Goal: Task Accomplishment & Management: Complete application form

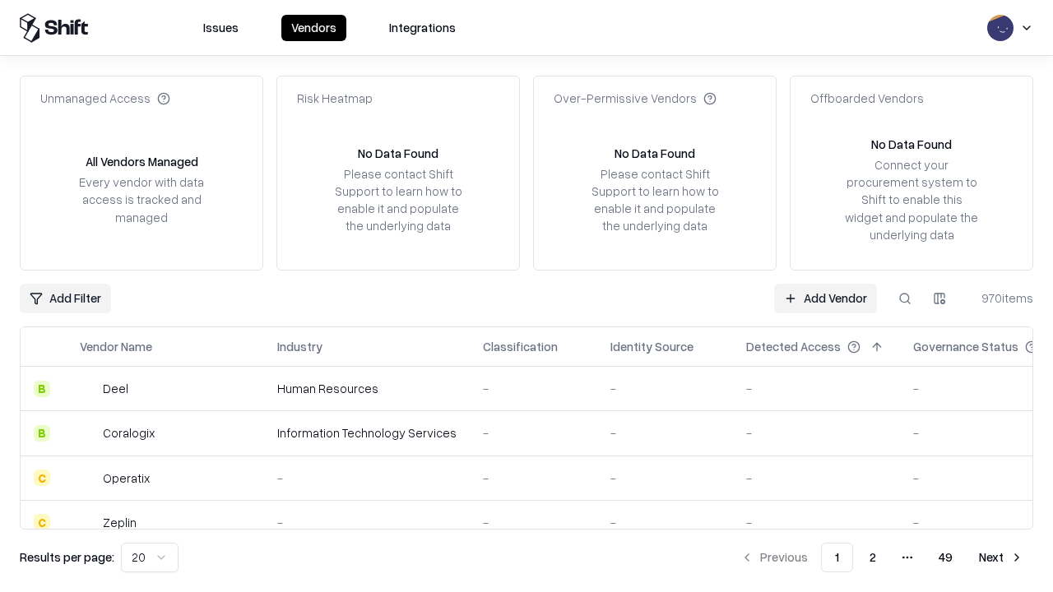
click at [825, 298] on link "Add Vendor" at bounding box center [825, 299] width 103 height 30
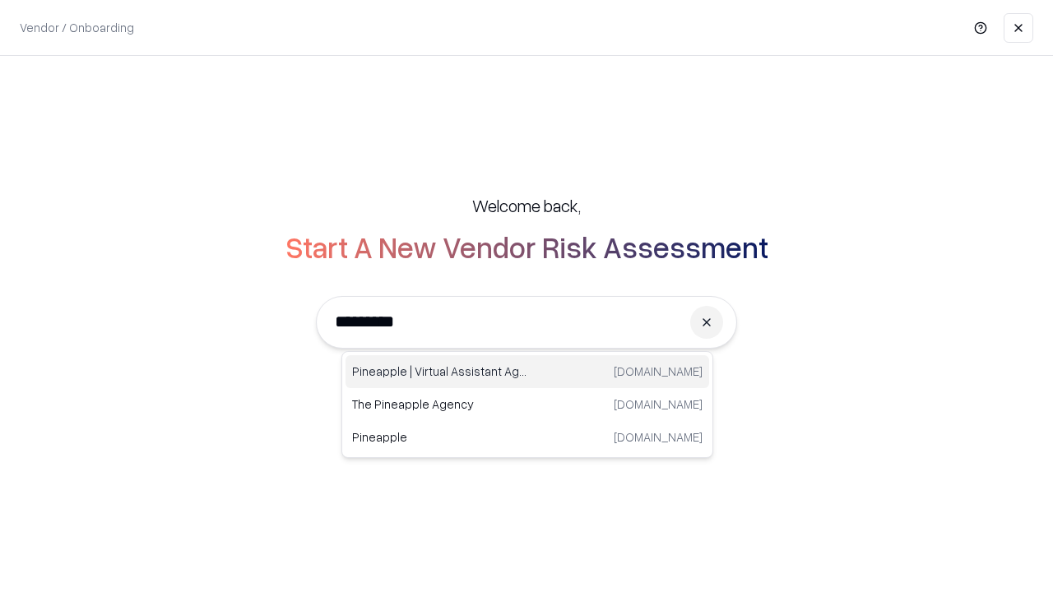
click at [527, 372] on div "Pineapple | Virtual Assistant Agency [DOMAIN_NAME]" at bounding box center [527, 371] width 364 height 33
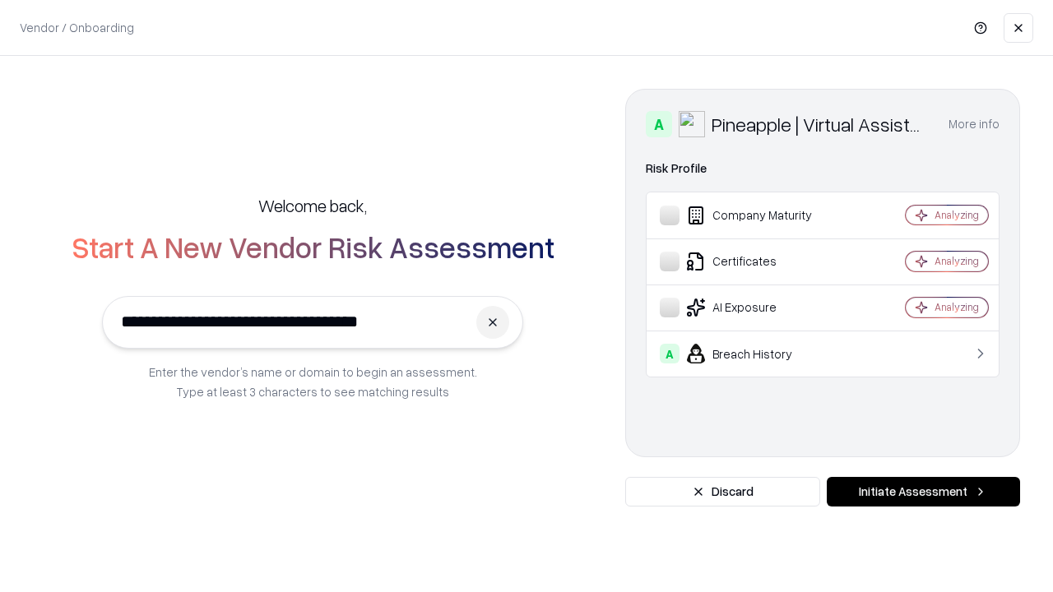
type input "**********"
click at [923, 492] on button "Initiate Assessment" at bounding box center [923, 492] width 193 height 30
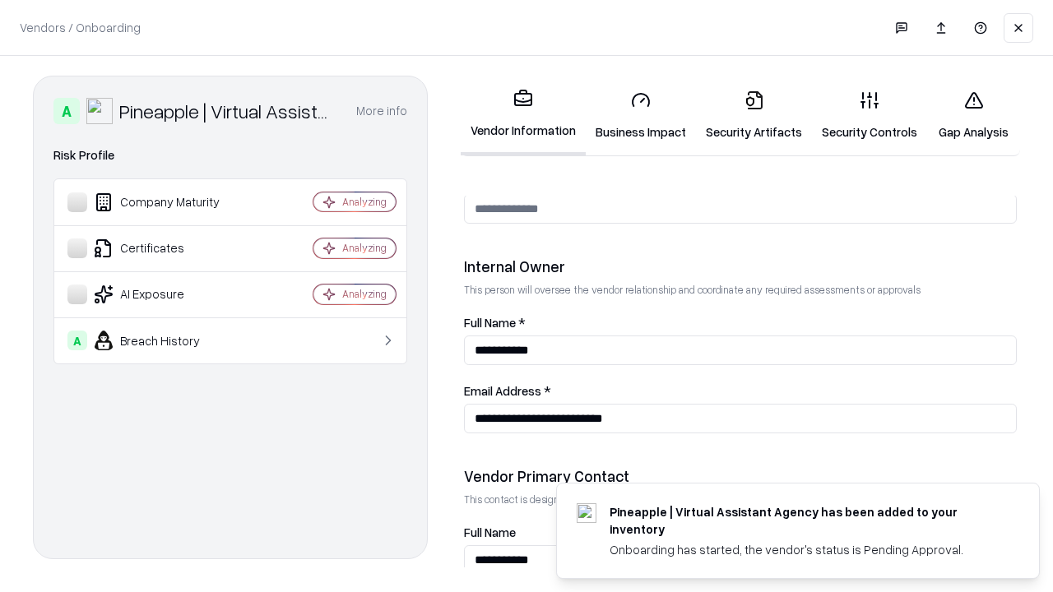
scroll to position [852, 0]
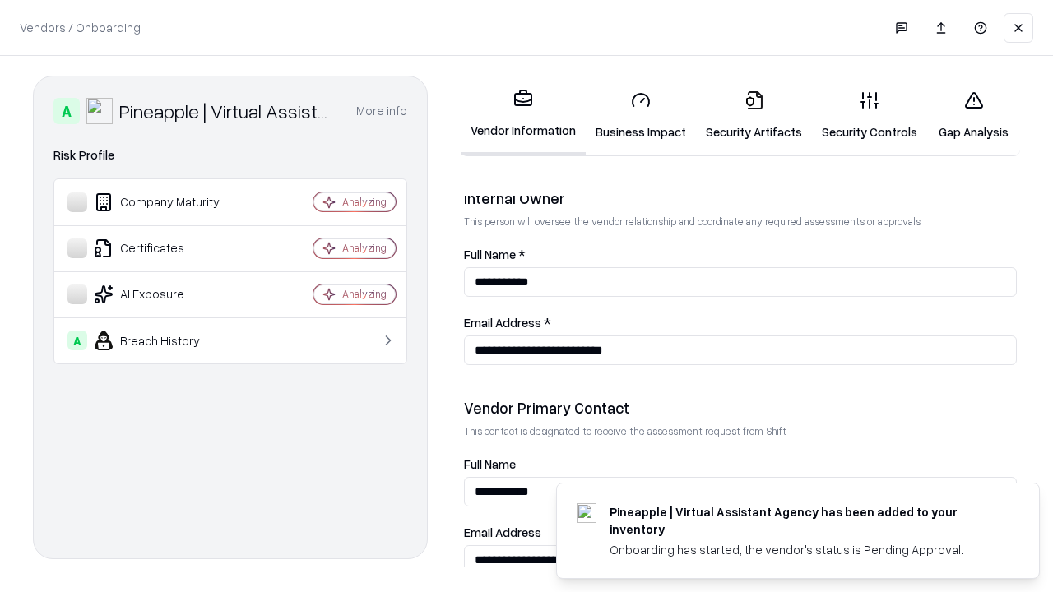
click at [641, 115] on link "Business Impact" at bounding box center [641, 115] width 110 height 76
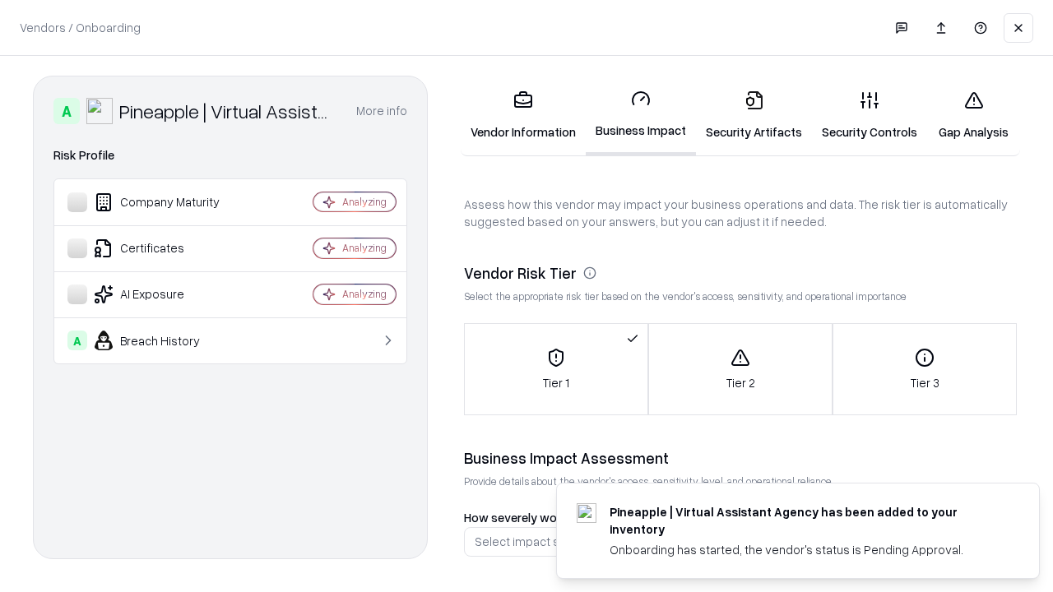
click at [753, 115] on link "Security Artifacts" at bounding box center [754, 115] width 116 height 76
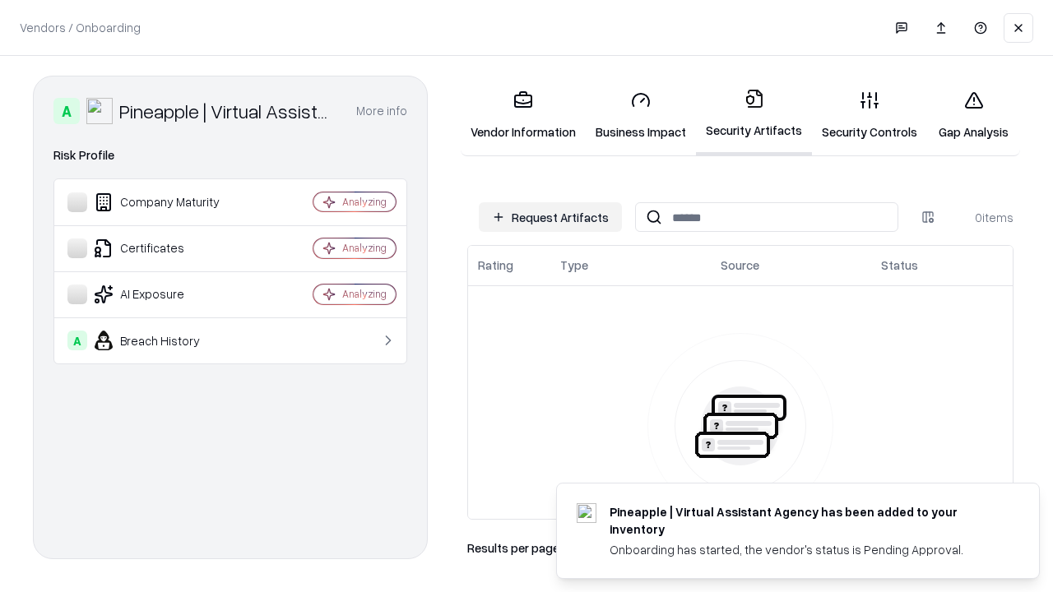
click at [550, 217] on button "Request Artifacts" at bounding box center [550, 217] width 143 height 30
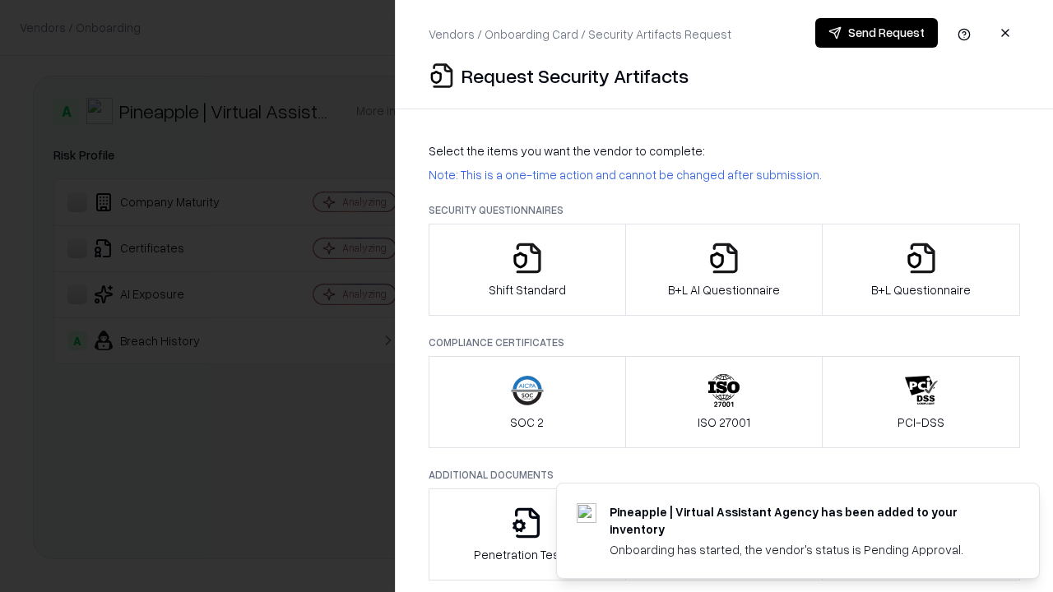
click at [526, 270] on icon "button" at bounding box center [527, 258] width 33 height 33
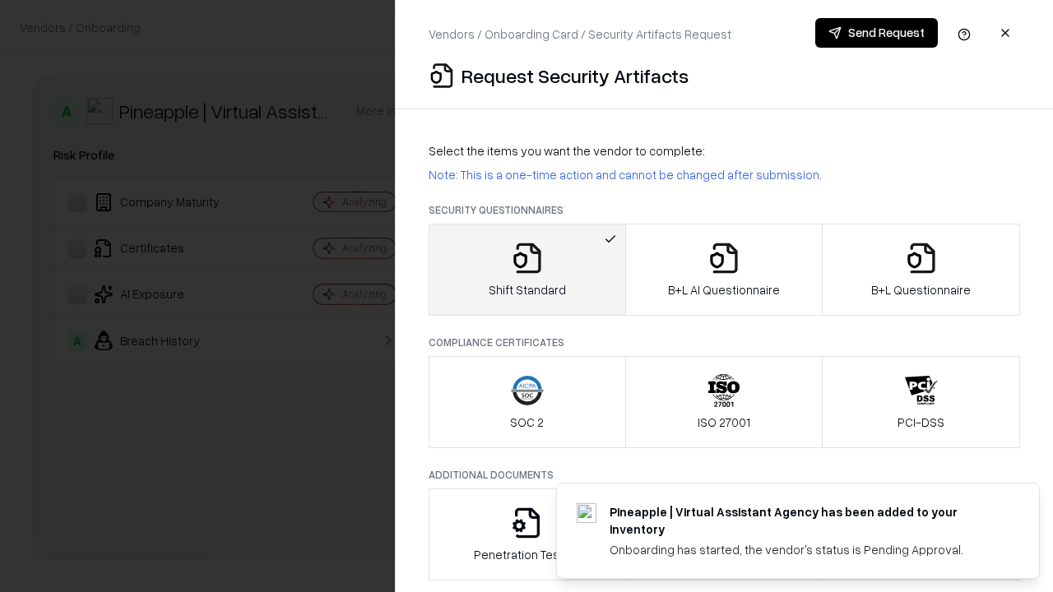
click at [876, 33] on button "Send Request" at bounding box center [876, 33] width 123 height 30
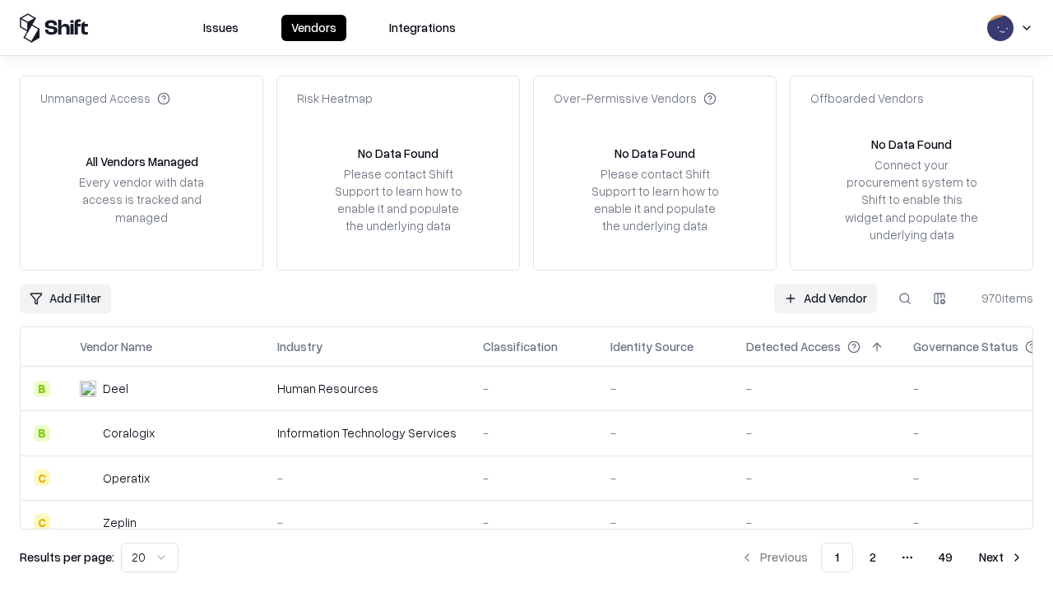
click at [905, 298] on button at bounding box center [905, 299] width 30 height 30
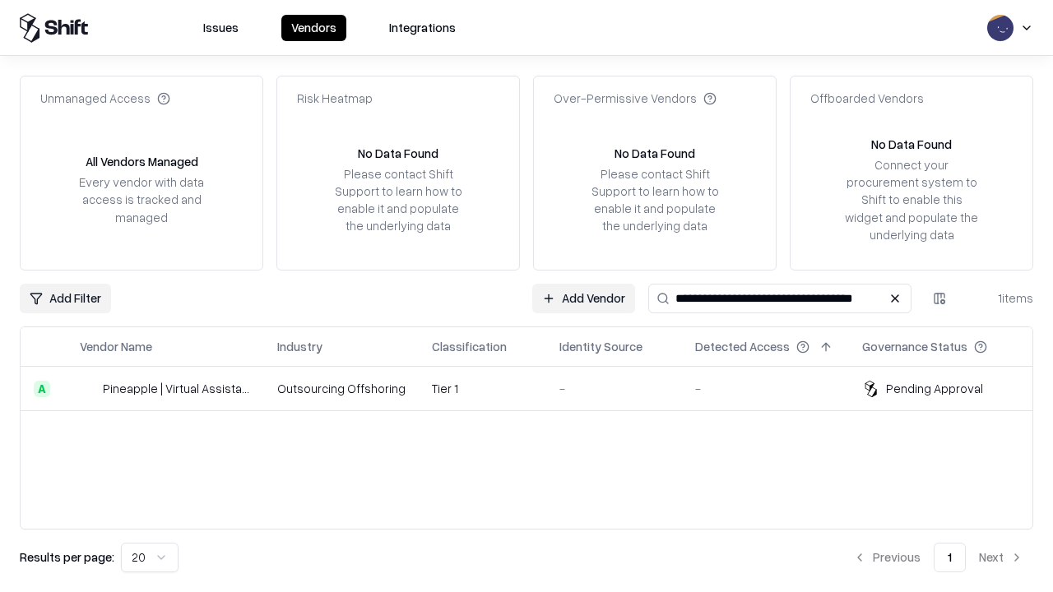
type input "**********"
click at [536, 388] on td "Tier 1" at bounding box center [482, 389] width 127 height 44
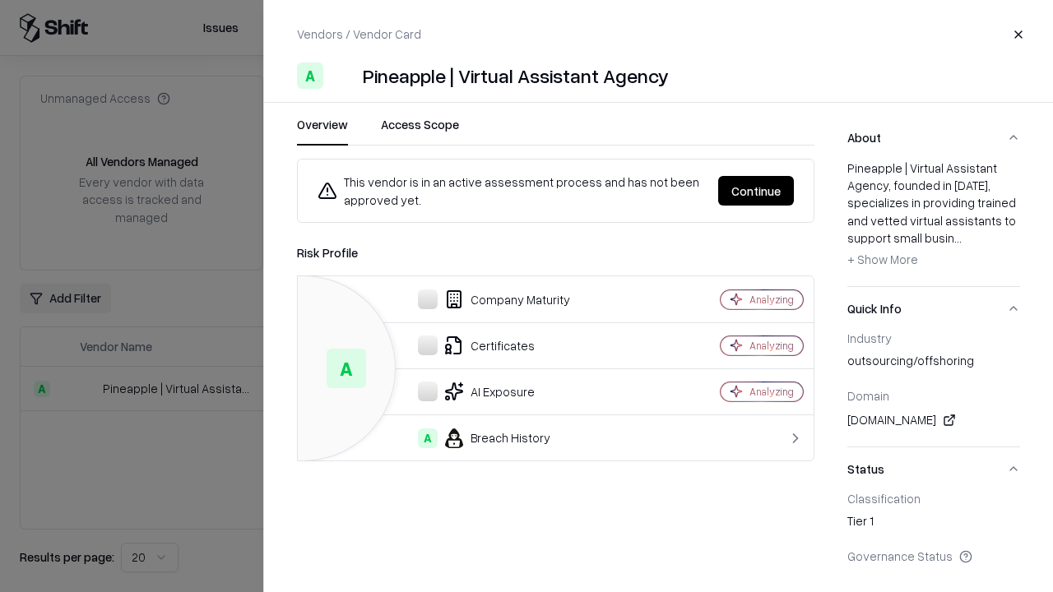
click at [756, 191] on button "Continue" at bounding box center [756, 191] width 76 height 30
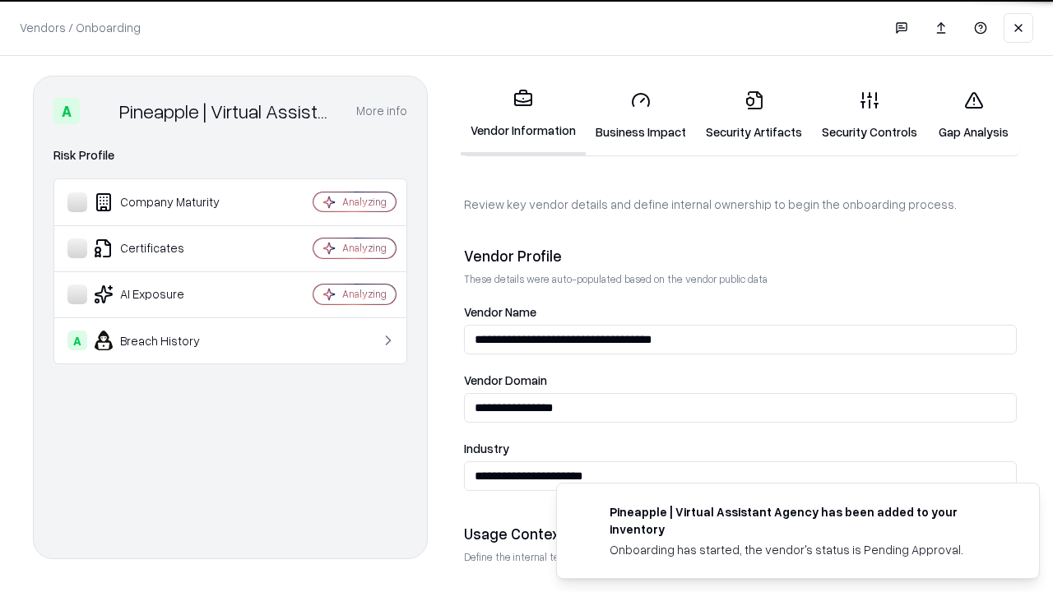
click at [753, 115] on link "Security Artifacts" at bounding box center [754, 115] width 116 height 76
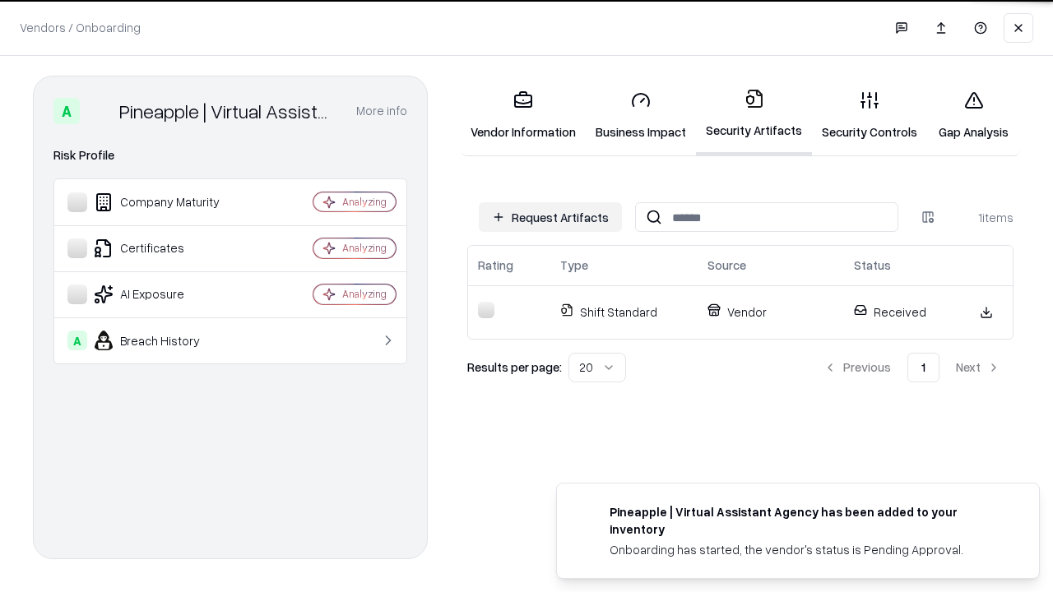
click at [869, 115] on link "Security Controls" at bounding box center [869, 115] width 115 height 76
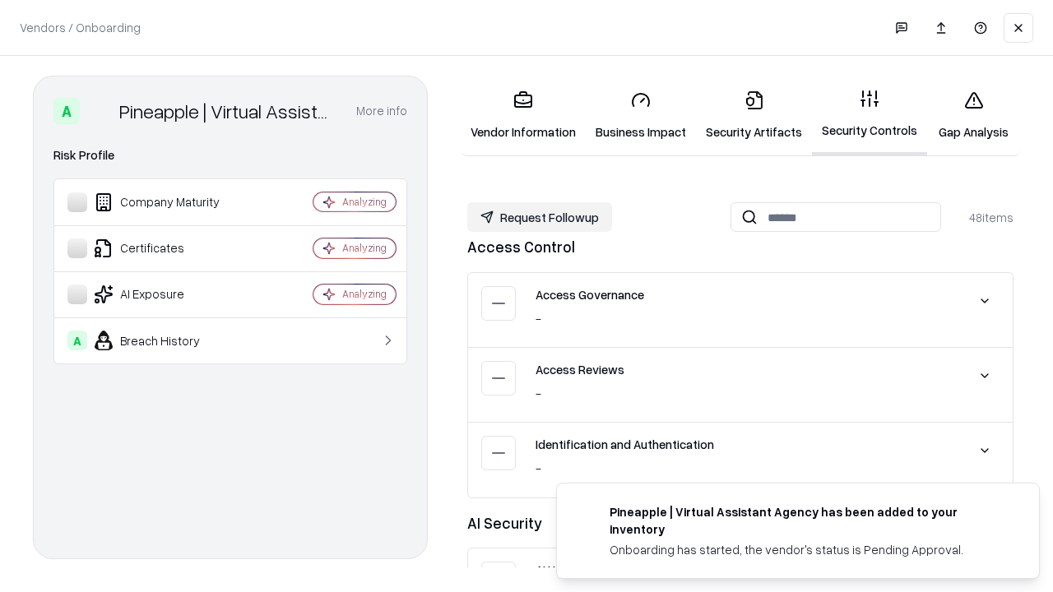
click at [540, 217] on button "Request Followup" at bounding box center [539, 217] width 145 height 30
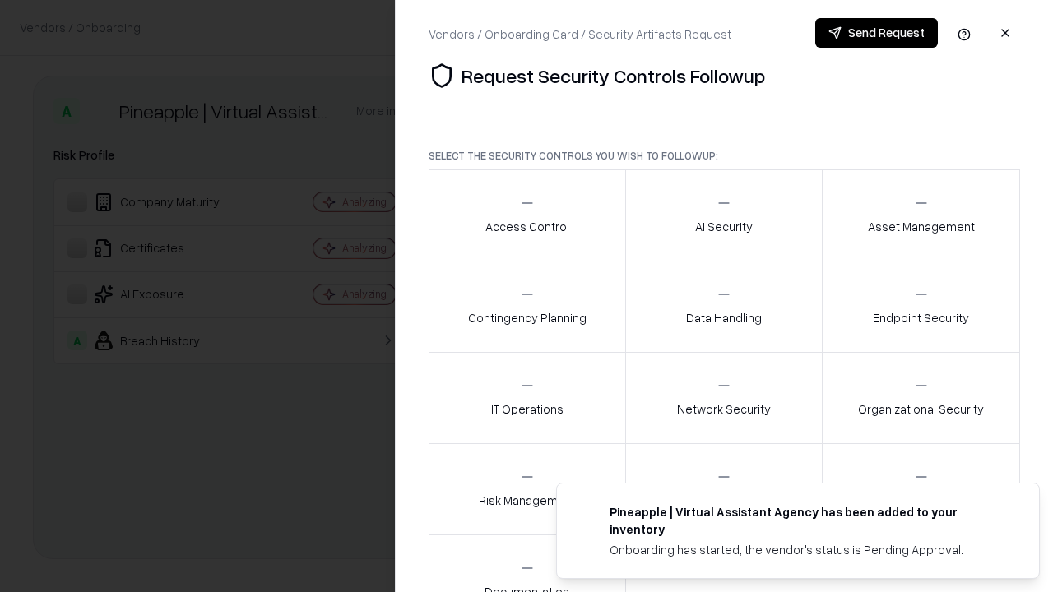
click at [526, 216] on div "Access Control" at bounding box center [527, 215] width 84 height 40
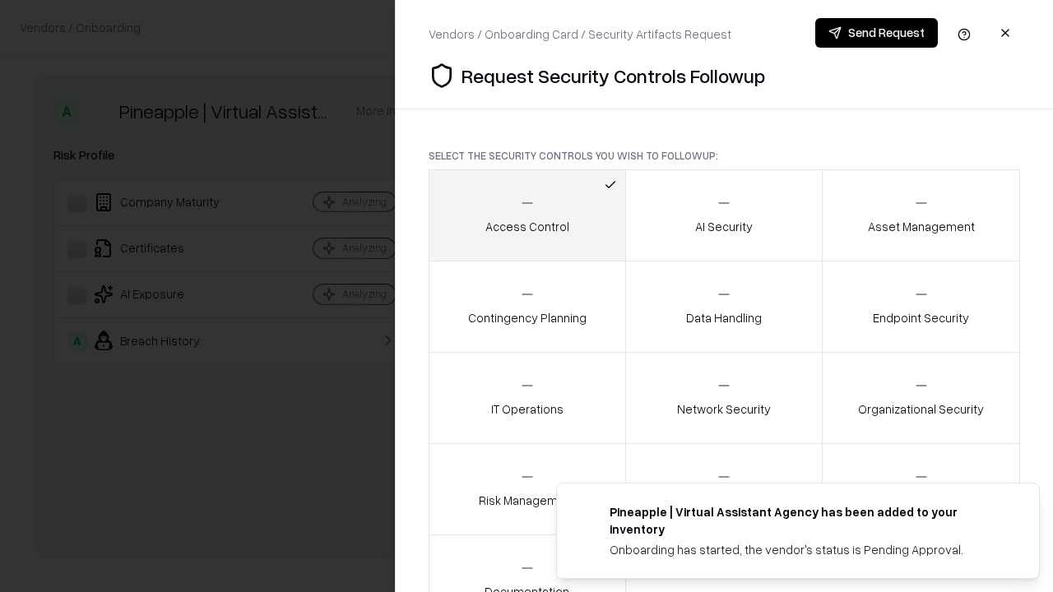
click at [876, 33] on button "Send Request" at bounding box center [876, 33] width 123 height 30
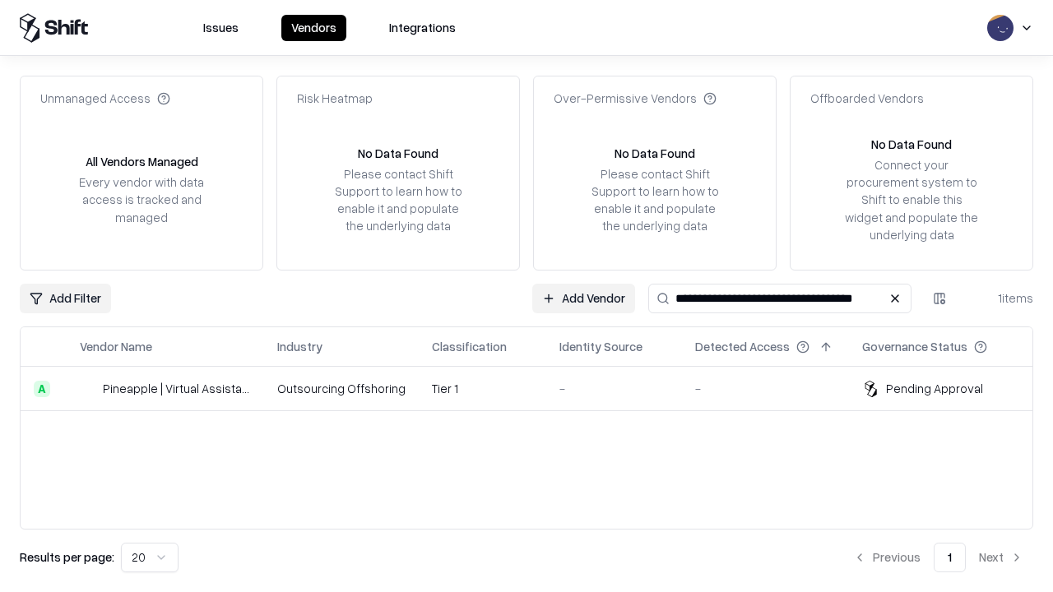
type input "**********"
click at [536, 388] on td "Tier 1" at bounding box center [482, 389] width 127 height 44
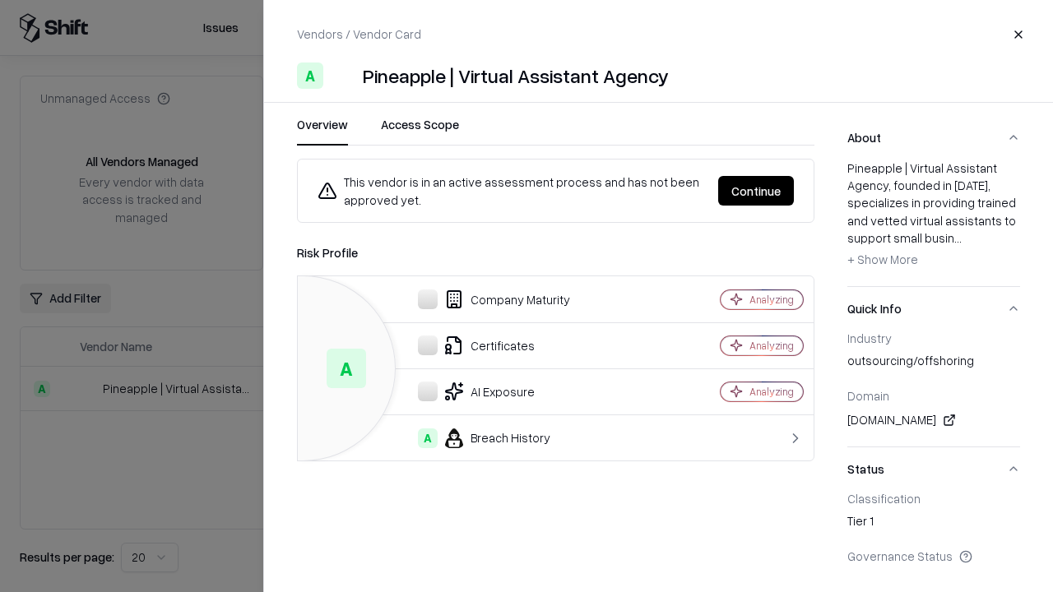
click at [756, 191] on button "Continue" at bounding box center [756, 191] width 76 height 30
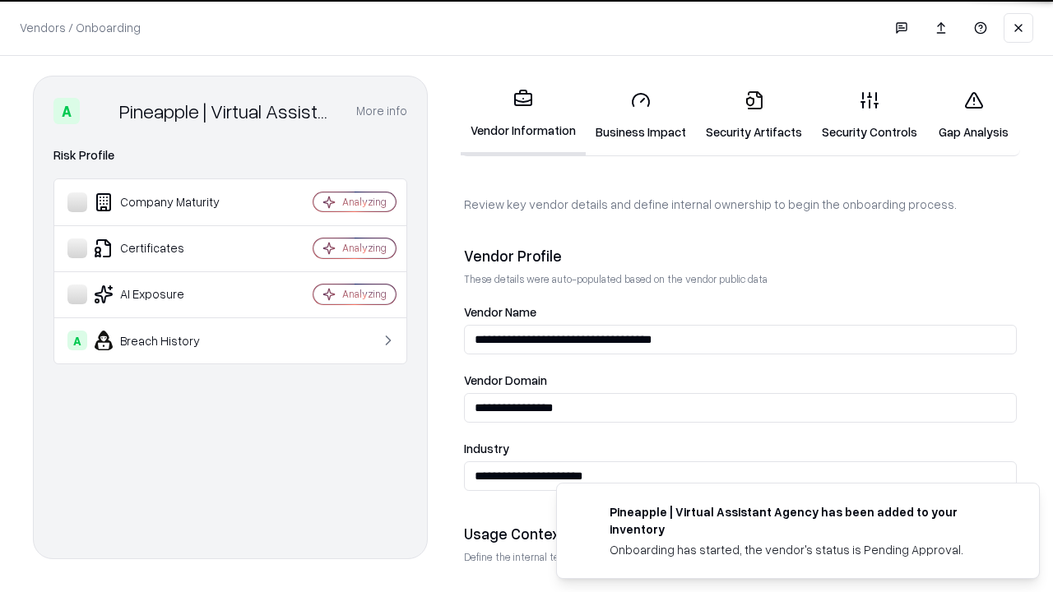
click at [973, 115] on link "Gap Analysis" at bounding box center [973, 115] width 93 height 76
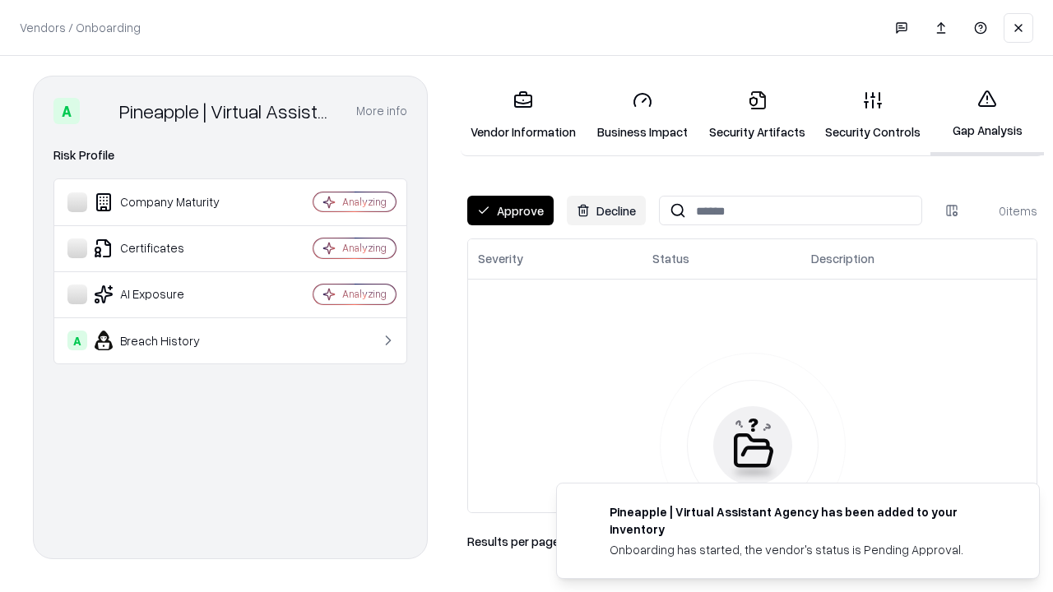
click at [510, 211] on button "Approve" at bounding box center [510, 211] width 86 height 30
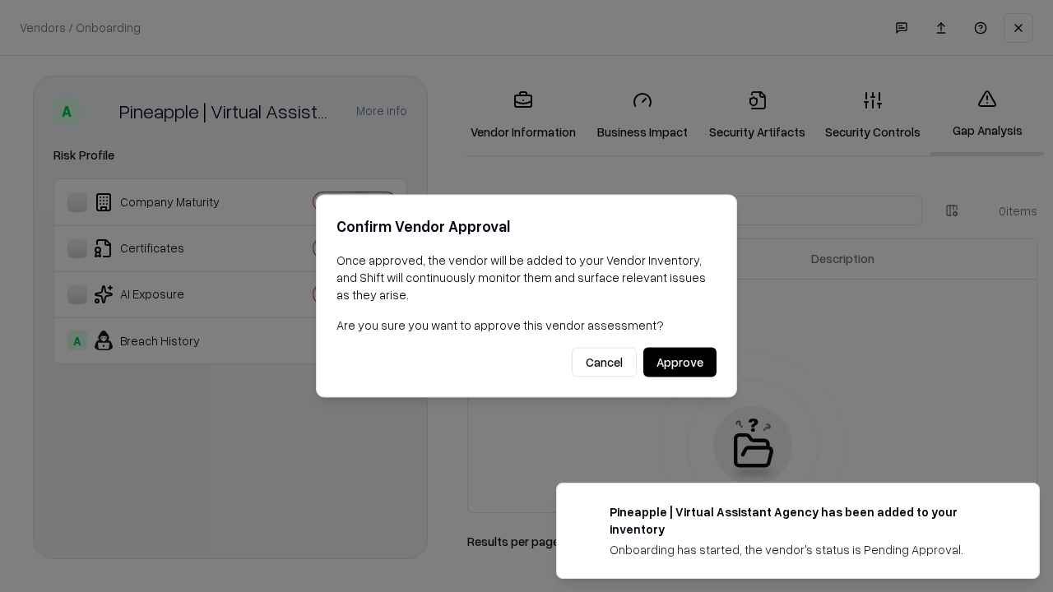
click at [679, 362] on button "Approve" at bounding box center [679, 363] width 73 height 30
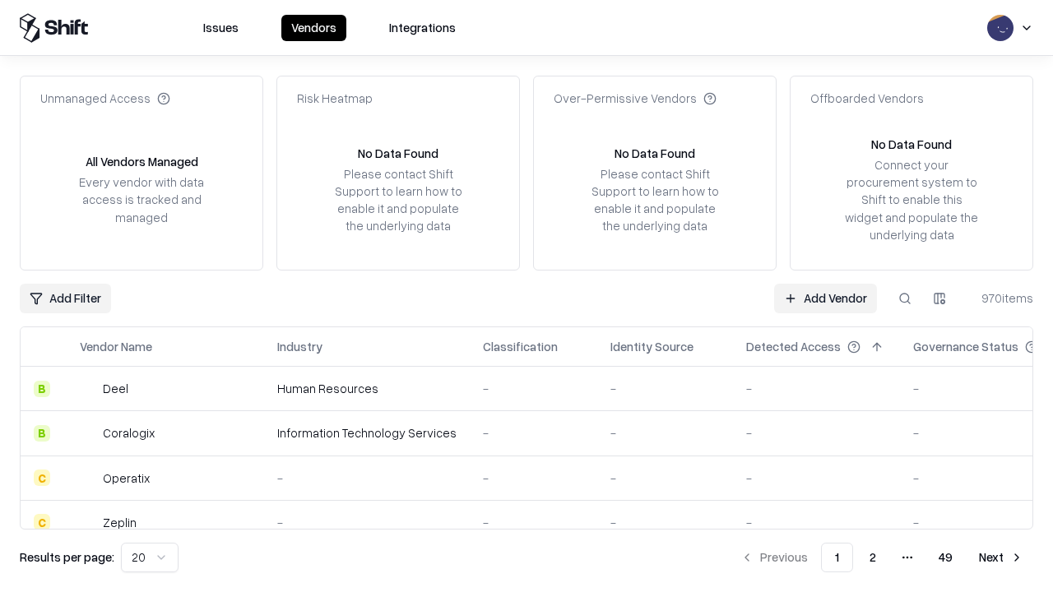
type input "**********"
click at [825, 298] on link "Add Vendor" at bounding box center [825, 299] width 103 height 30
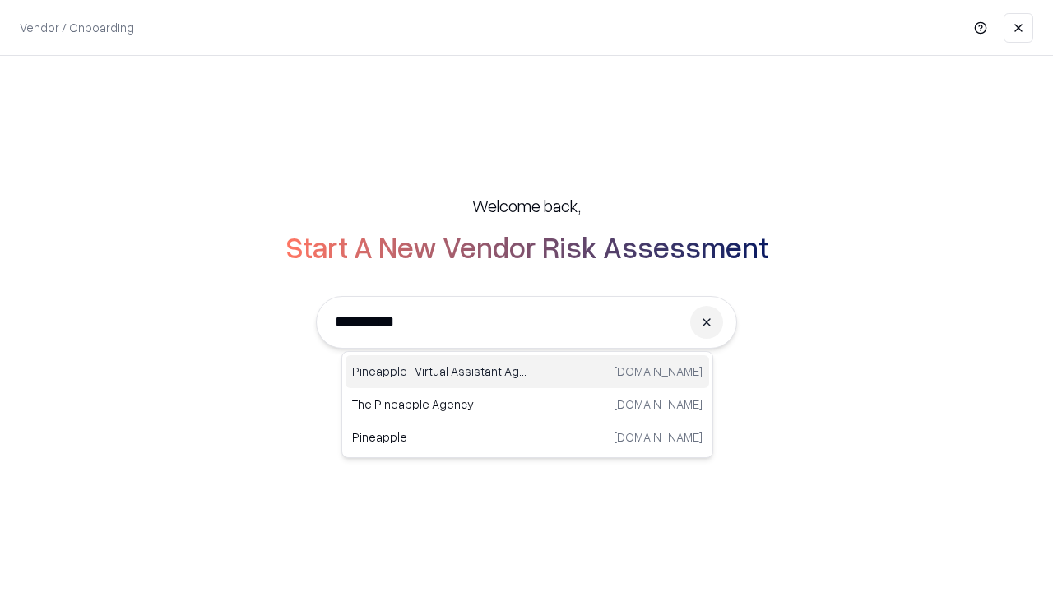
click at [527, 372] on div "Pineapple | Virtual Assistant Agency [DOMAIN_NAME]" at bounding box center [527, 371] width 364 height 33
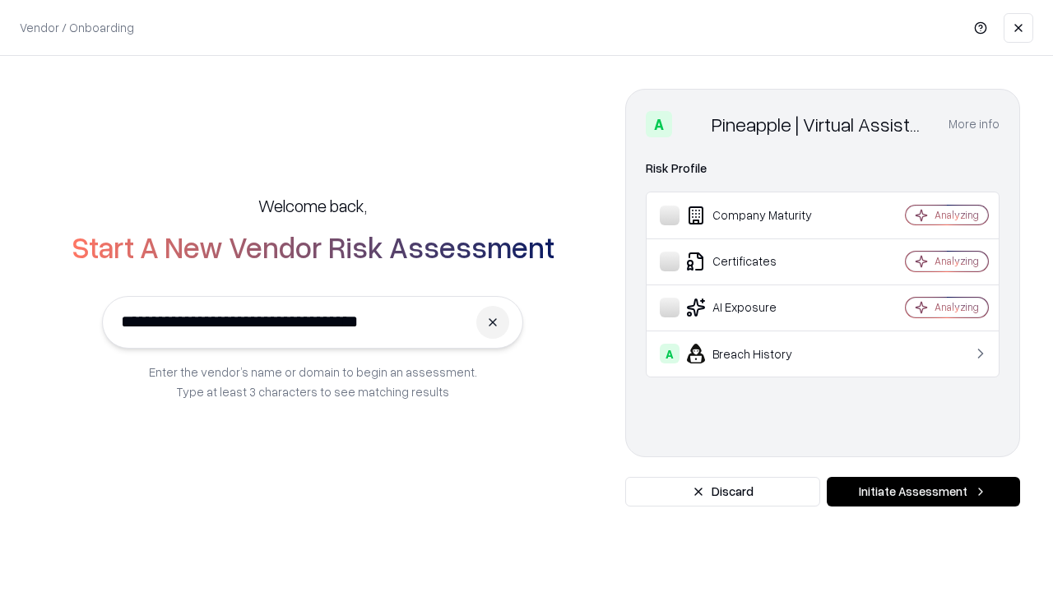
type input "**********"
click at [923, 492] on button "Initiate Assessment" at bounding box center [923, 492] width 193 height 30
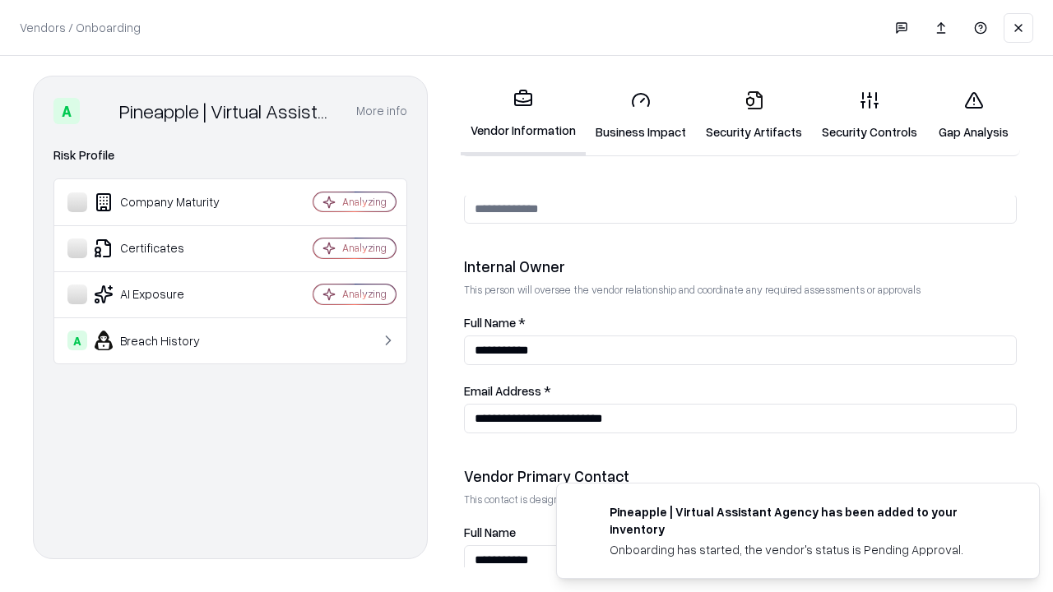
scroll to position [852, 0]
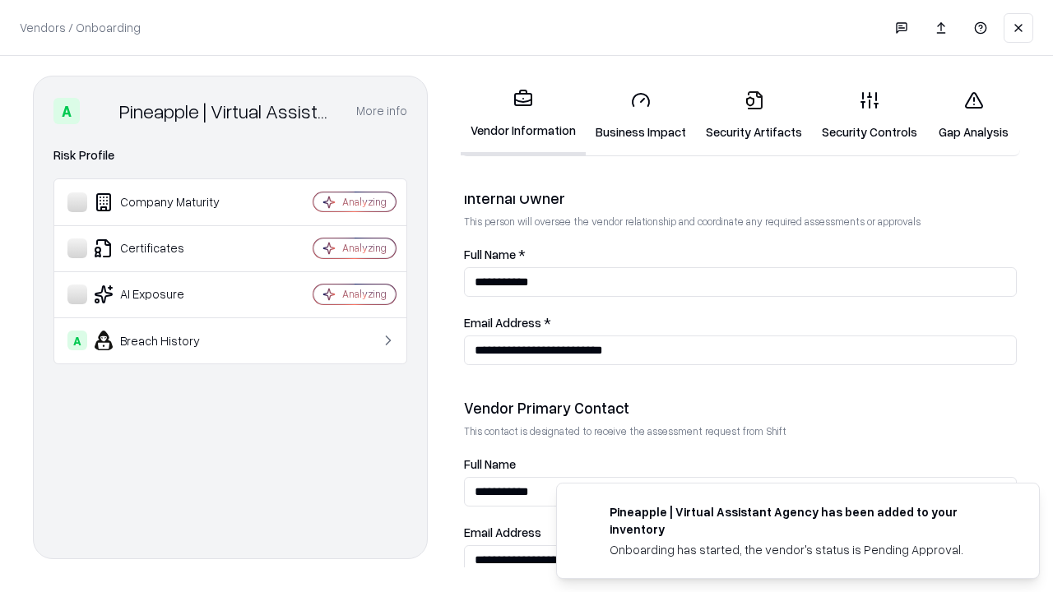
click at [973, 115] on link "Gap Analysis" at bounding box center [973, 115] width 93 height 76
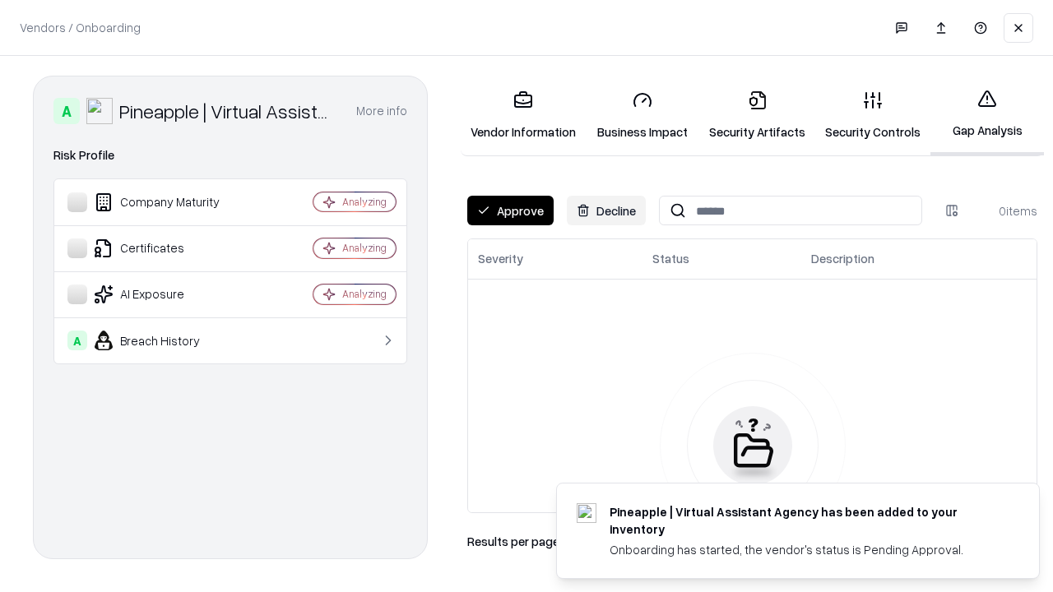
click at [510, 211] on button "Approve" at bounding box center [510, 211] width 86 height 30
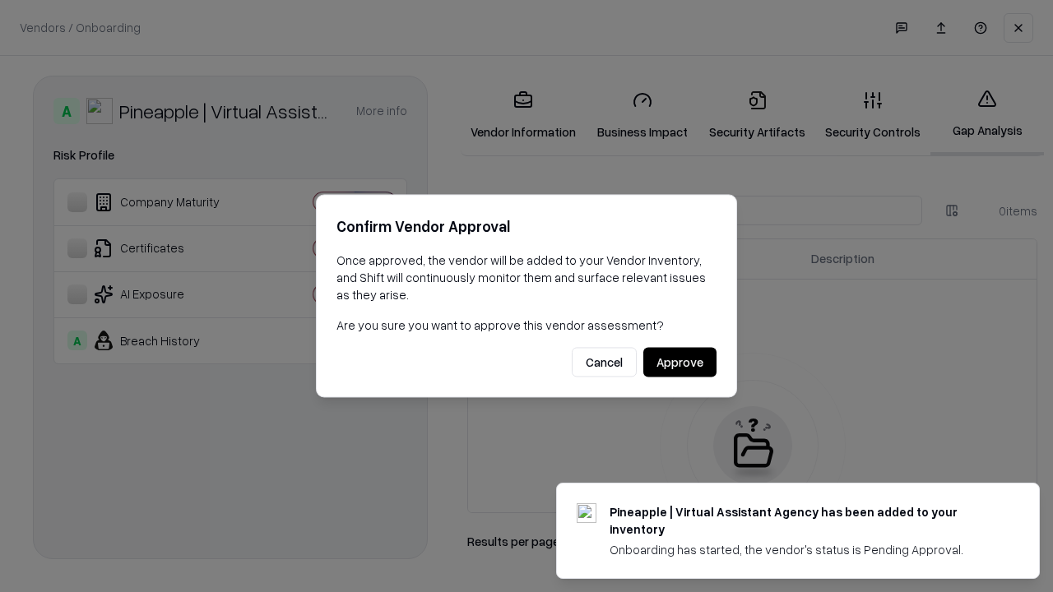
click at [679, 362] on button "Approve" at bounding box center [679, 363] width 73 height 30
